Goal: Use online tool/utility

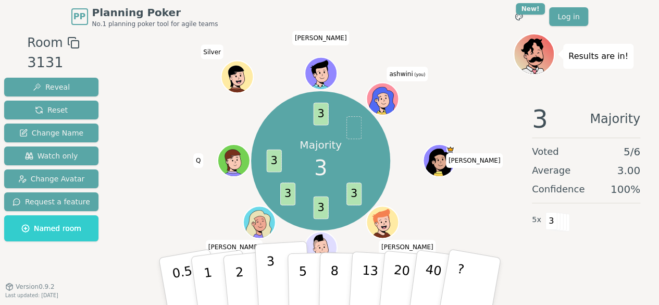
click at [277, 273] on button "3" at bounding box center [282, 281] width 57 height 81
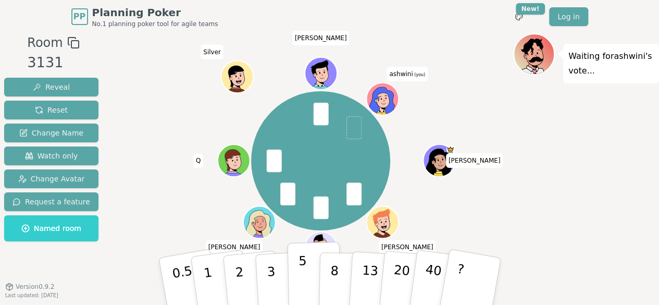
click at [314, 275] on button "5" at bounding box center [314, 281] width 54 height 79
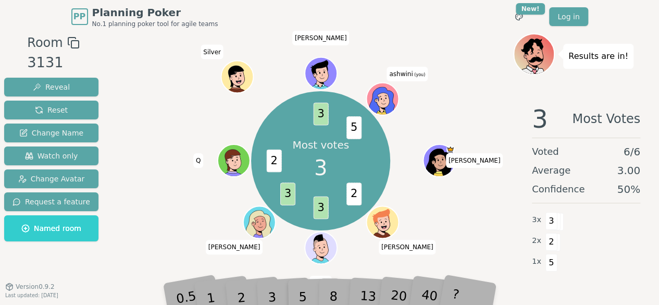
click at [275, 295] on div "3" at bounding box center [282, 281] width 33 height 38
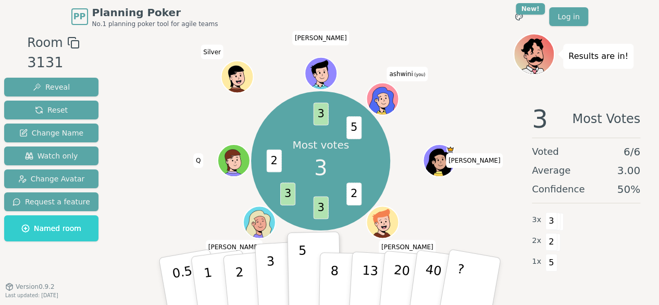
click at [273, 275] on p "3" at bounding box center [271, 282] width 11 height 57
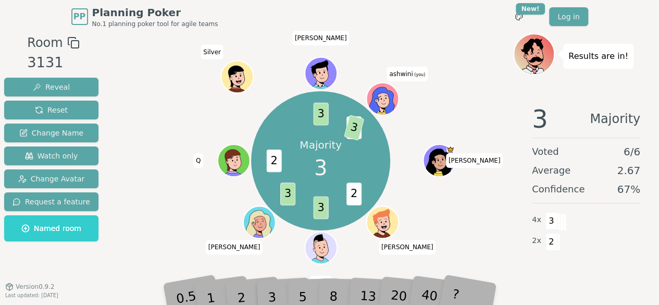
scroll to position [15, 0]
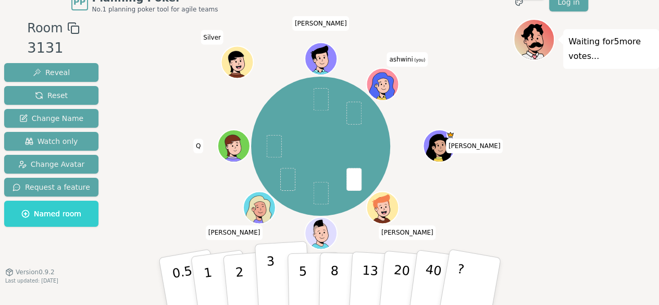
click at [269, 267] on p "3" at bounding box center [271, 282] width 11 height 57
click at [353, 114] on span at bounding box center [354, 113] width 15 height 23
